Goal: Task Accomplishment & Management: Manage account settings

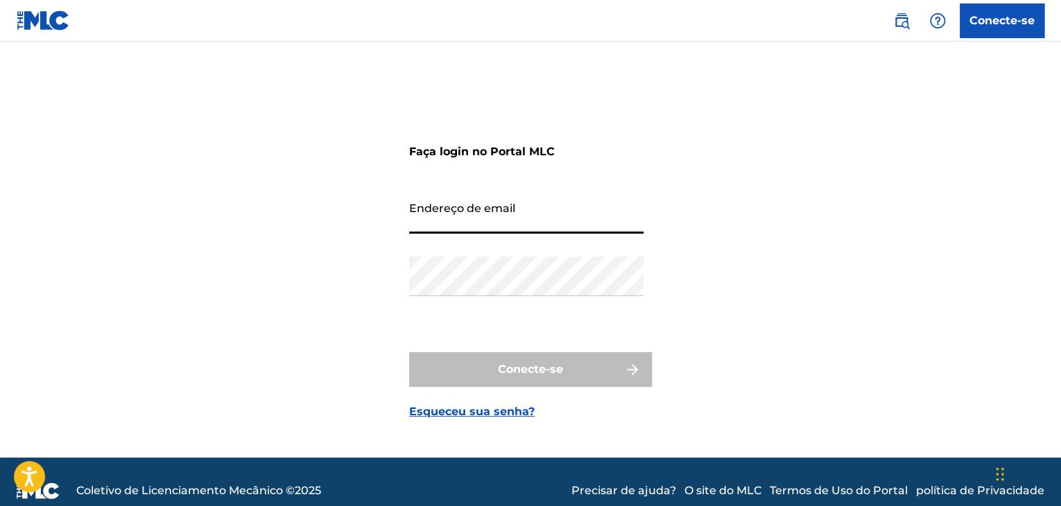
click at [539, 220] on input "Endereço de email" at bounding box center [526, 214] width 234 height 40
click at [254, 322] on div "Faça login no Portal MLC Endereço de email Senha Conecte-se Esqueceu sua senha?" at bounding box center [530, 266] width 970 height 381
click at [441, 232] on input "Endereço de email" at bounding box center [526, 214] width 234 height 40
type input "[EMAIL_ADDRESS][DOMAIN_NAME]"
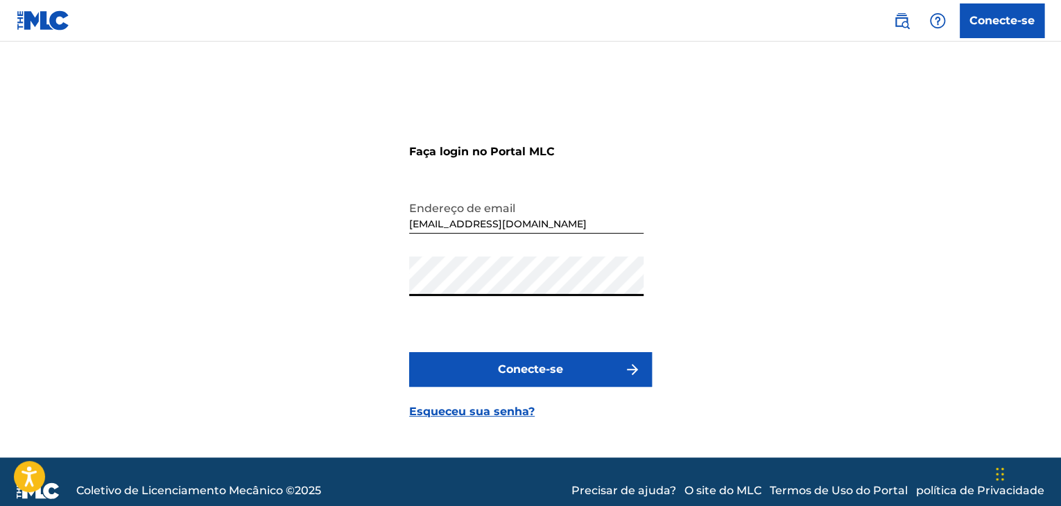
click at [487, 367] on button "Conecte-se" at bounding box center [530, 369] width 243 height 35
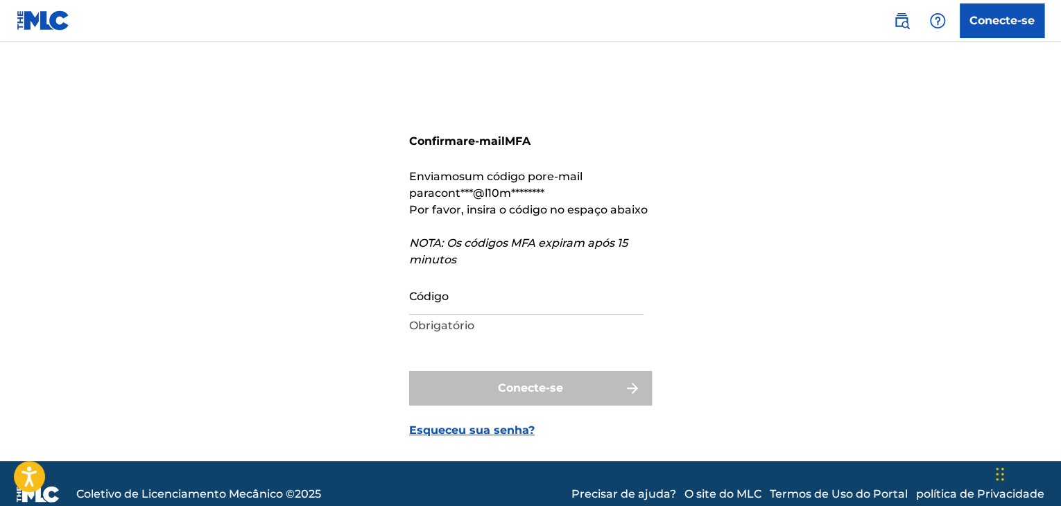
click at [458, 308] on input "Código" at bounding box center [526, 295] width 234 height 40
paste input "261975"
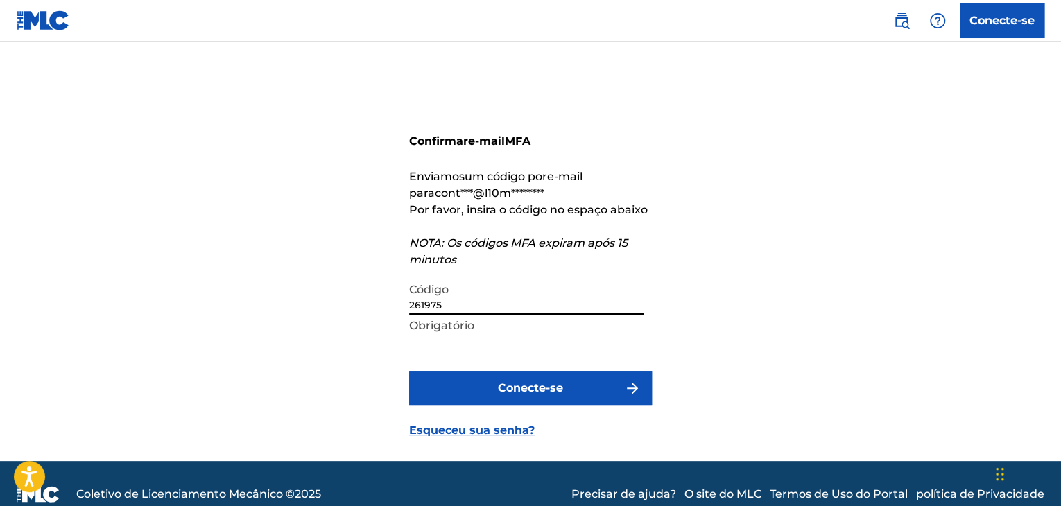
type input "261975"
click at [527, 385] on font "Conecte-se" at bounding box center [530, 387] width 65 height 13
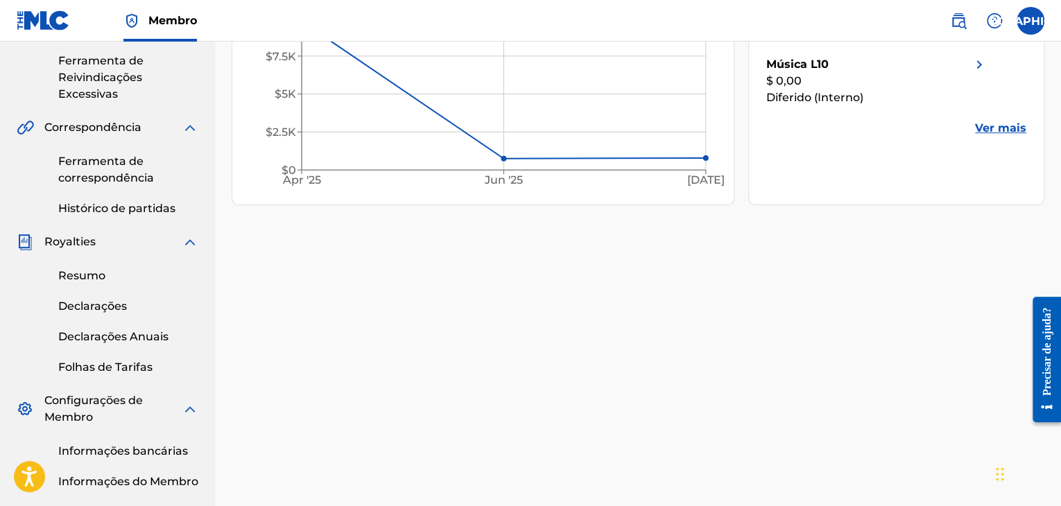
scroll to position [69, 0]
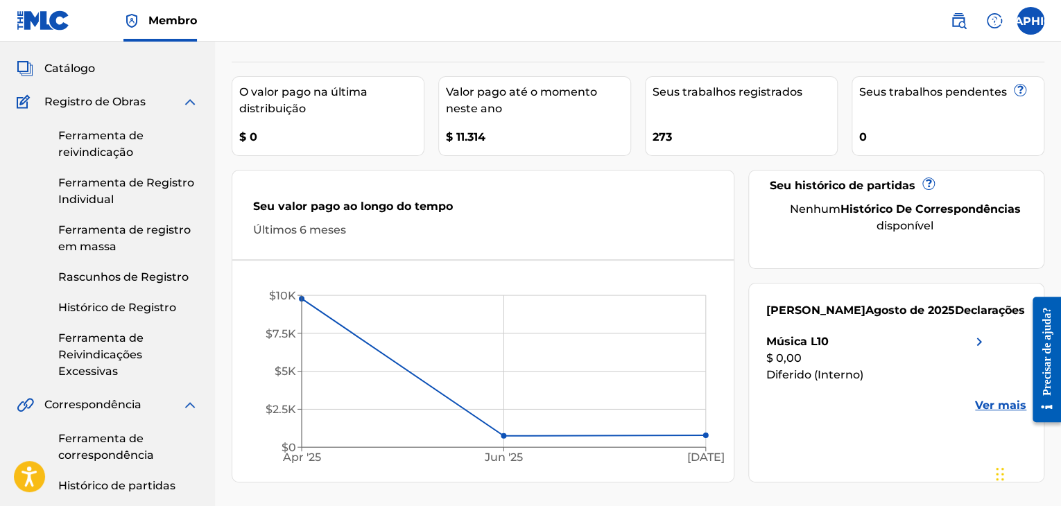
drag, startPoint x: 498, startPoint y: 143, endPoint x: 488, endPoint y: 143, distance: 9.7
click at [488, 143] on div "$ 11.314" at bounding box center [538, 132] width 184 height 31
drag, startPoint x: 503, startPoint y: 139, endPoint x: 446, endPoint y: 141, distance: 57.6
click at [446, 141] on div "$ 11.314" at bounding box center [538, 132] width 184 height 31
click at [458, 183] on div "Seu valor pago ao longo do tempo Últimos 6 meses" at bounding box center [482, 218] width 501 height 82
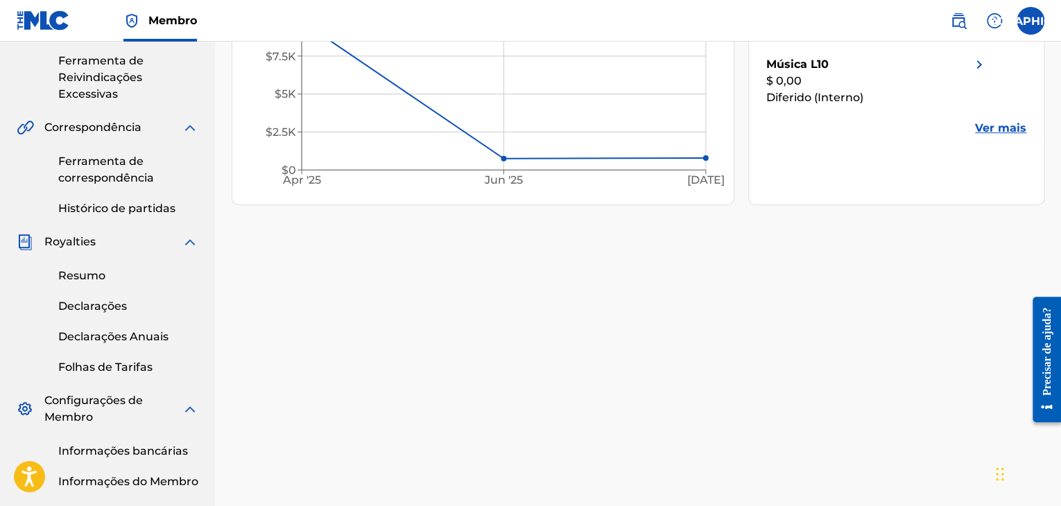
scroll to position [0, 0]
